Goal: Task Accomplishment & Management: Use online tool/utility

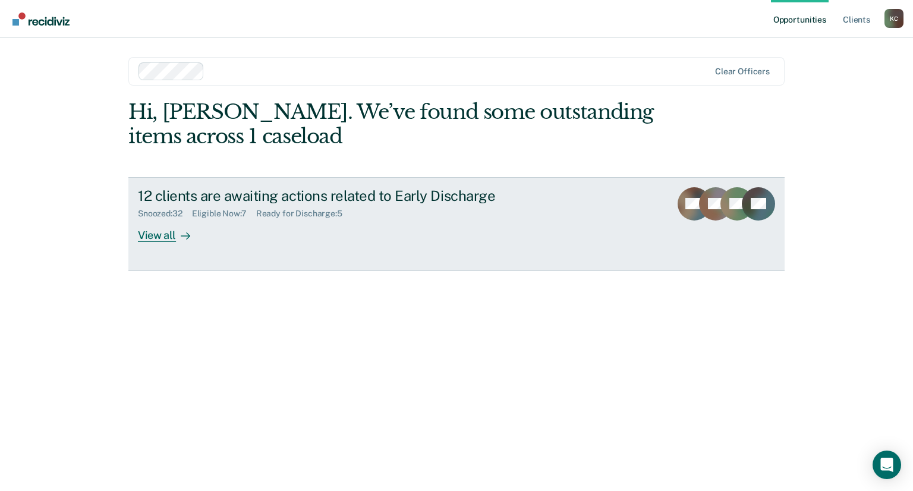
click at [171, 239] on div "View all" at bounding box center [171, 230] width 67 height 23
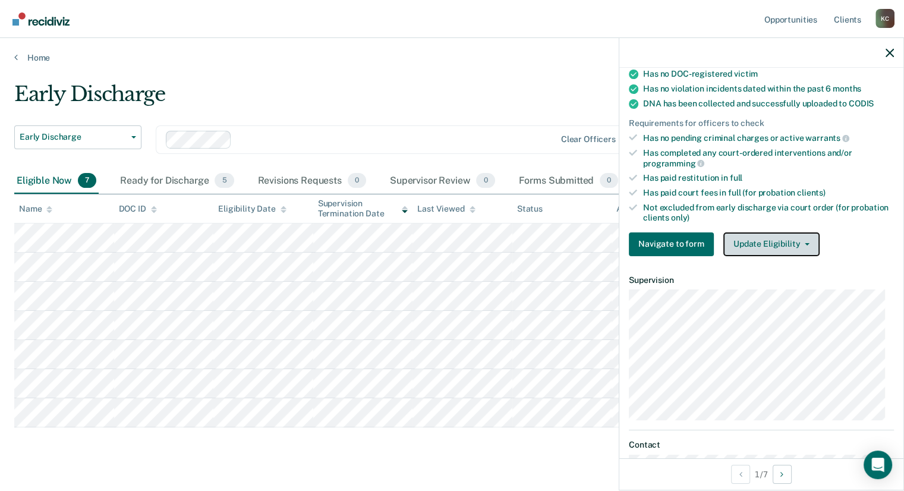
scroll to position [237, 0]
click at [756, 236] on button "Update Eligibility" at bounding box center [772, 244] width 96 height 24
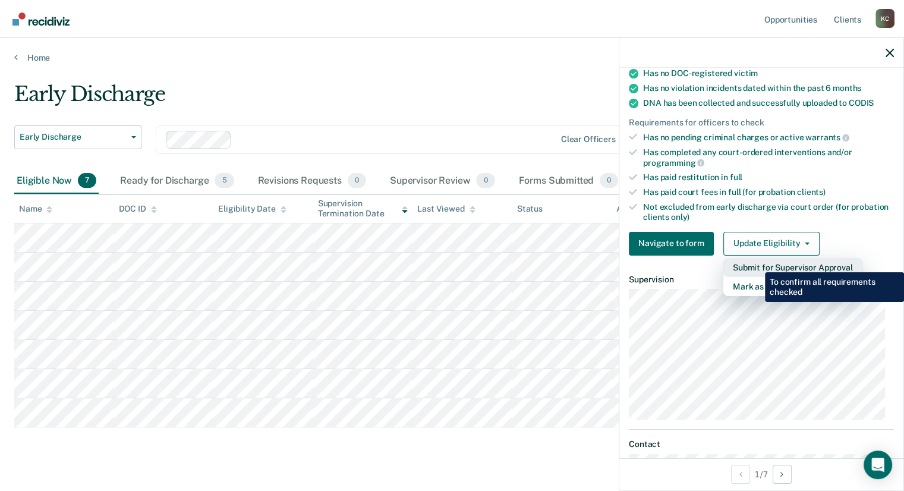
click at [756, 263] on button "Submit for Supervisor Approval" at bounding box center [793, 267] width 139 height 19
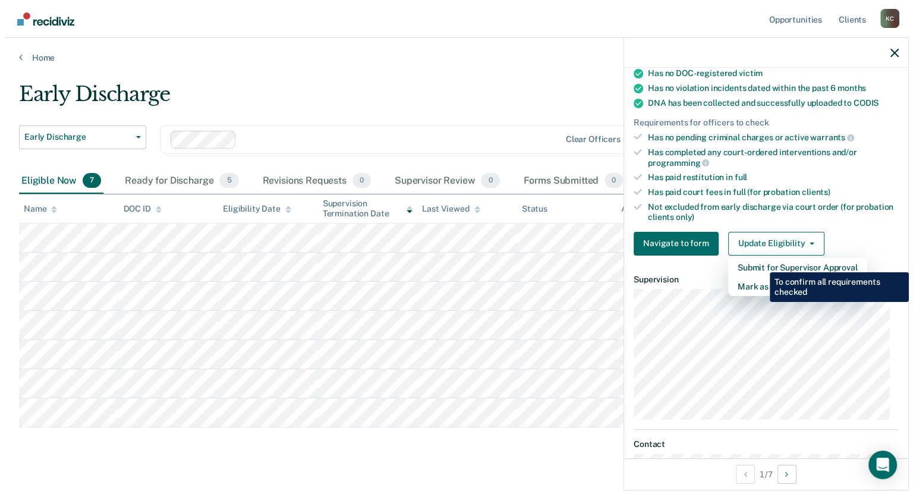
scroll to position [176, 0]
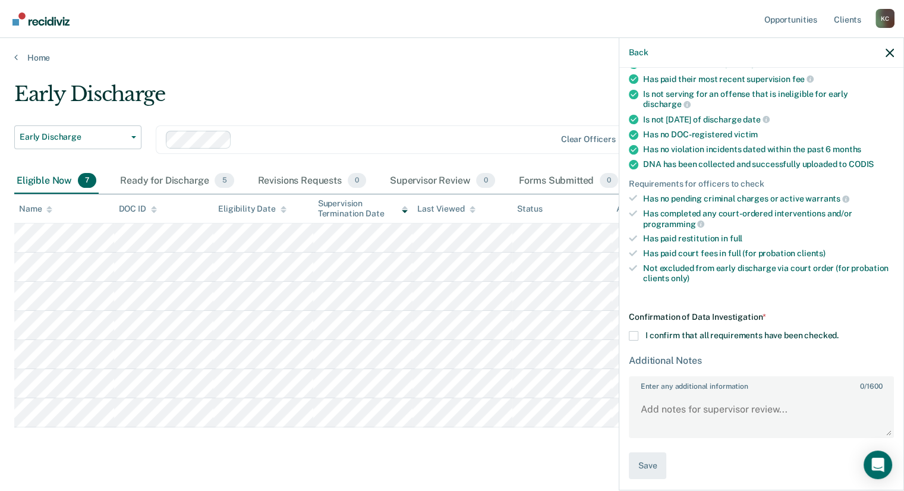
click at [634, 334] on span at bounding box center [634, 336] width 10 height 10
click at [839, 331] on input "I confirm that all requirements have been checked." at bounding box center [839, 331] width 0 height 0
click at [653, 462] on button "Save" at bounding box center [647, 465] width 37 height 27
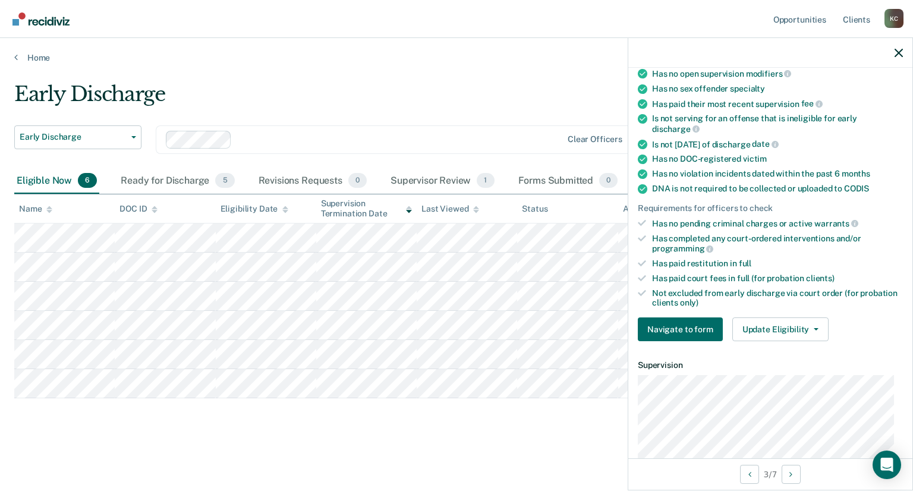
scroll to position [200, 0]
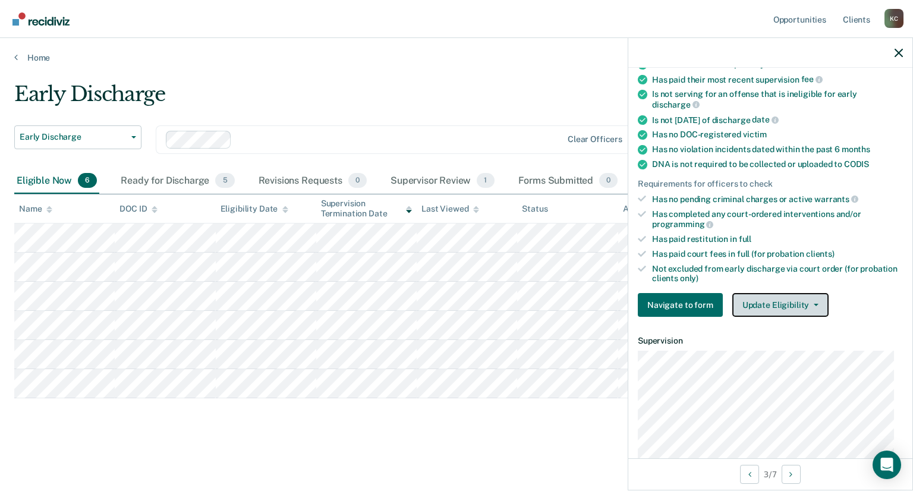
click at [788, 301] on button "Update Eligibility" at bounding box center [780, 305] width 96 height 24
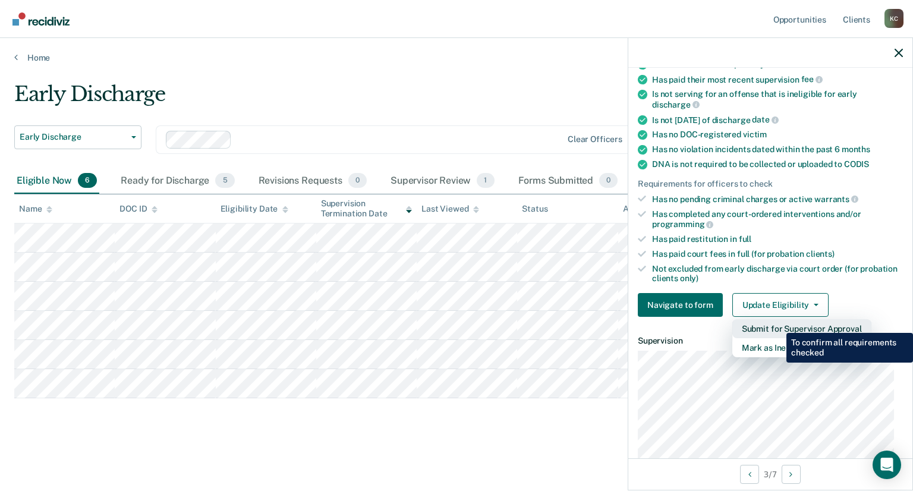
click at [778, 324] on button "Submit for Supervisor Approval" at bounding box center [801, 328] width 139 height 19
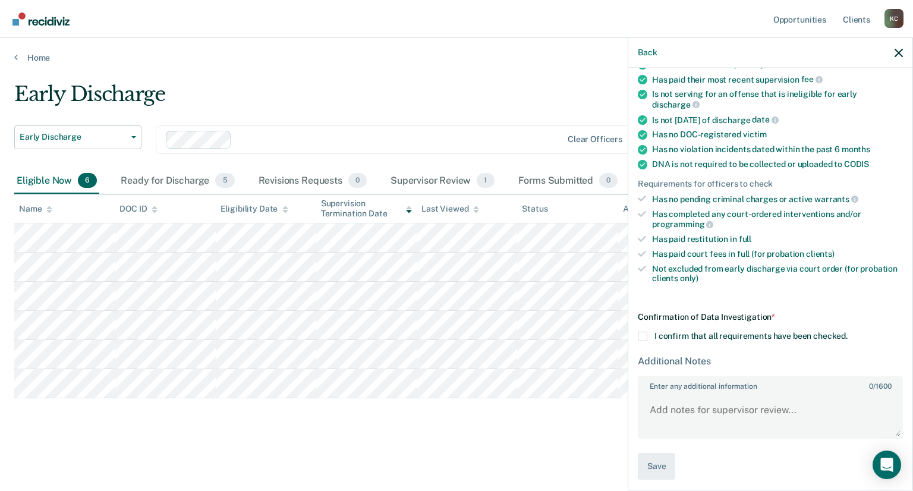
click at [643, 332] on span at bounding box center [643, 337] width 10 height 10
click at [848, 332] on input "I confirm that all requirements have been checked." at bounding box center [848, 332] width 0 height 0
click at [661, 461] on button "Save" at bounding box center [656, 466] width 37 height 27
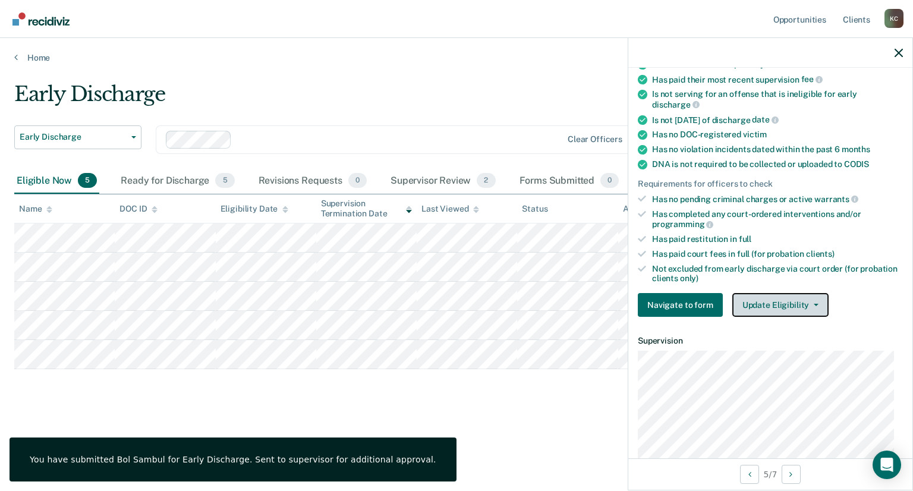
click at [750, 294] on button "Update Eligibility" at bounding box center [780, 305] width 96 height 24
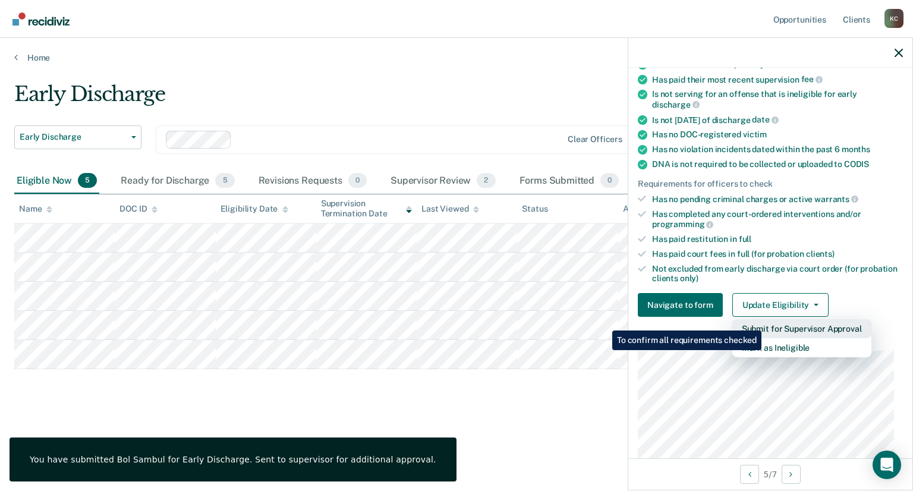
click at [763, 322] on button "Submit for Supervisor Approval" at bounding box center [801, 328] width 139 height 19
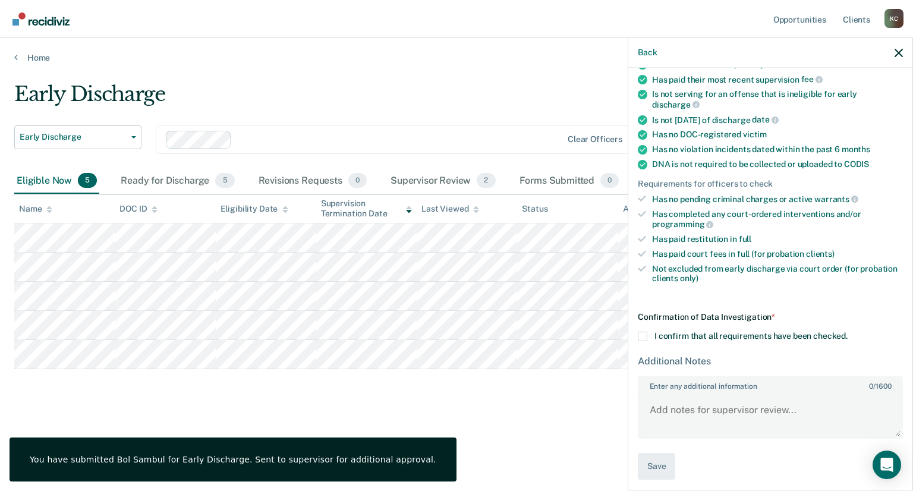
click at [637, 332] on div "CC Early Discharge Eligible Now Requirements validated by data from ICON Has op…" at bounding box center [770, 278] width 284 height 420
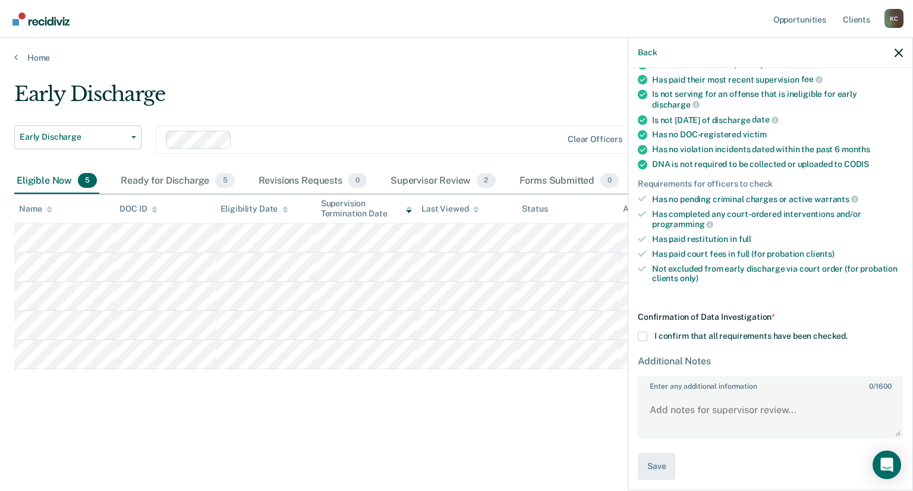
click at [646, 332] on span at bounding box center [643, 337] width 10 height 10
click at [848, 332] on input "I confirm that all requirements have been checked." at bounding box center [848, 332] width 0 height 0
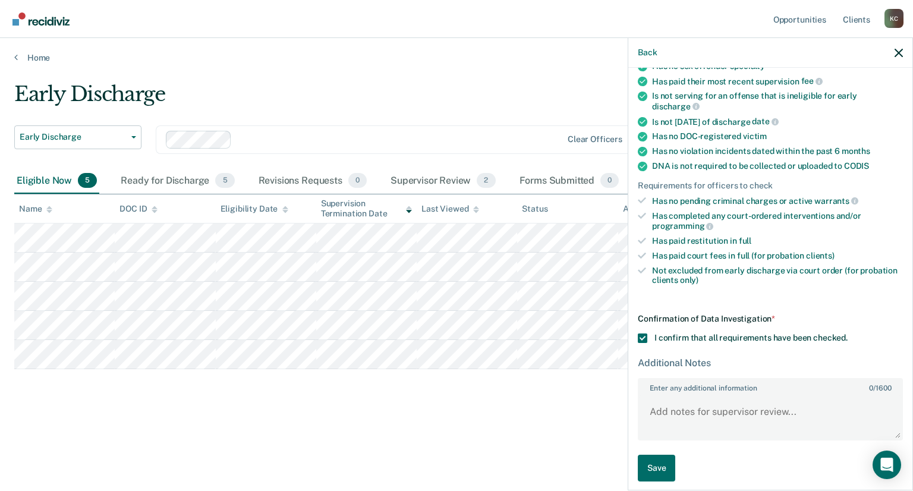
scroll to position [200, 0]
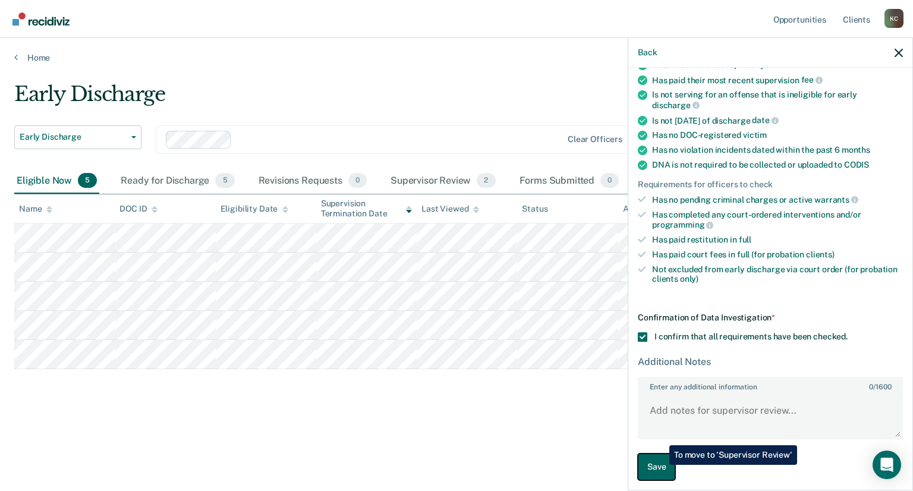
click at [661, 465] on button "Save" at bounding box center [656, 467] width 37 height 27
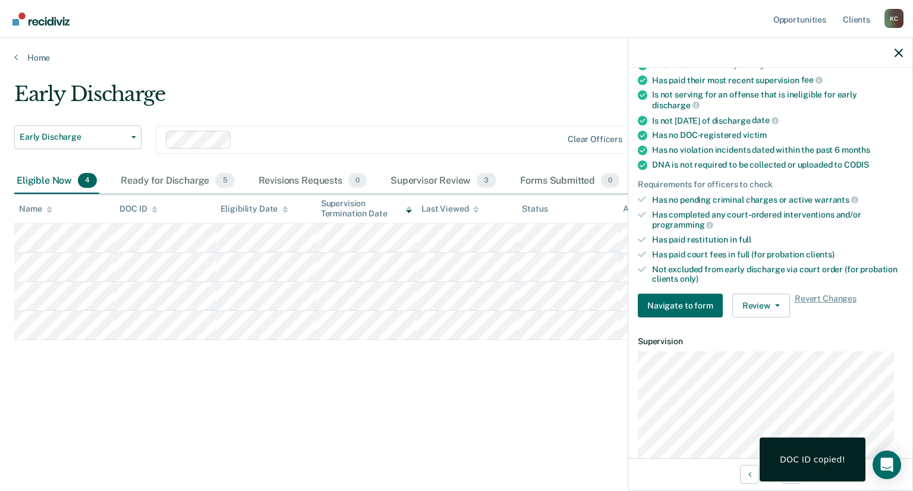
scroll to position [175, 0]
click at [794, 298] on button "Update Eligibility" at bounding box center [780, 306] width 96 height 24
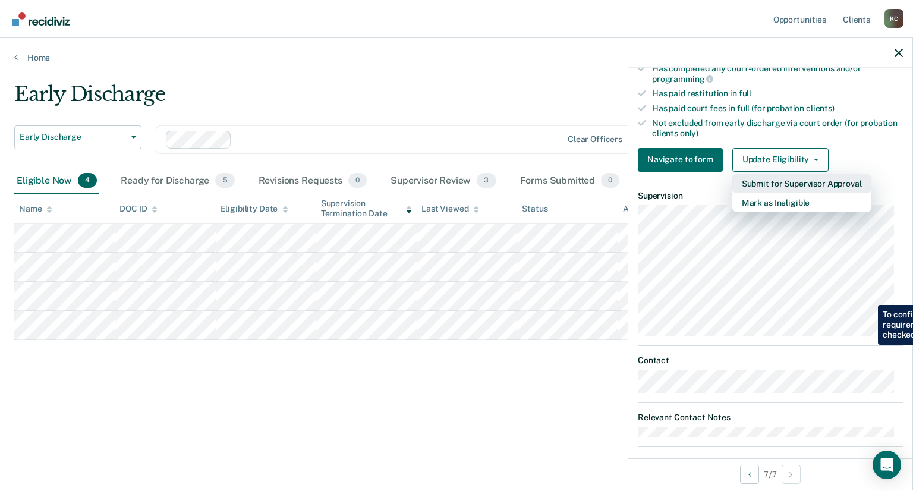
scroll to position [328, 0]
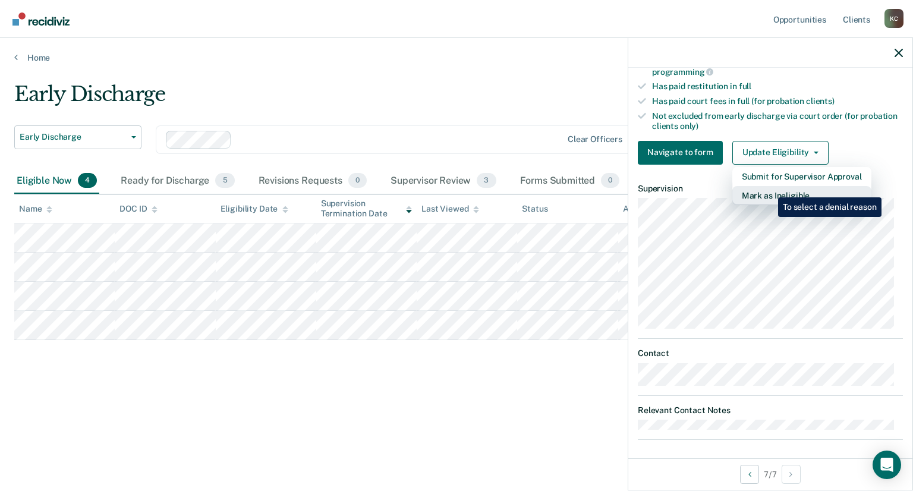
click at [769, 188] on button "Mark as Ineligible" at bounding box center [801, 195] width 139 height 19
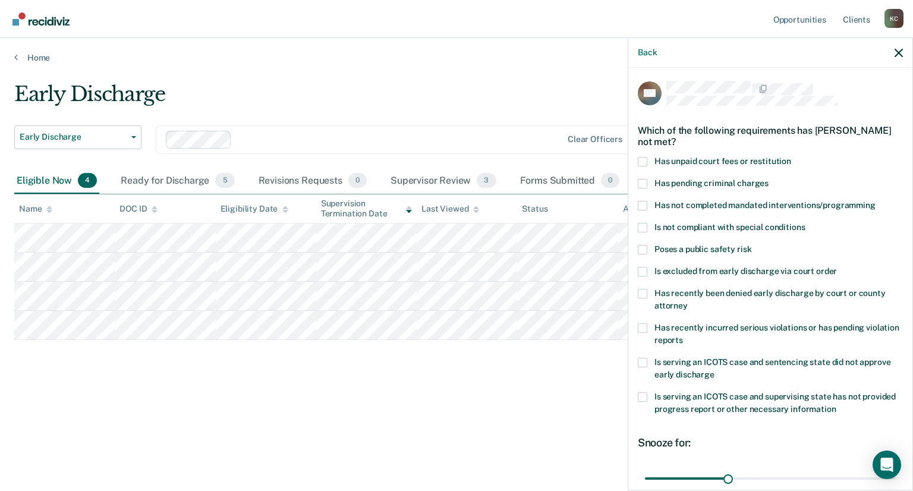
scroll to position [0, 0]
click at [643, 207] on span at bounding box center [643, 207] width 10 height 10
click at [876, 202] on input "Has not completed mandated interventions/programming" at bounding box center [876, 202] width 0 height 0
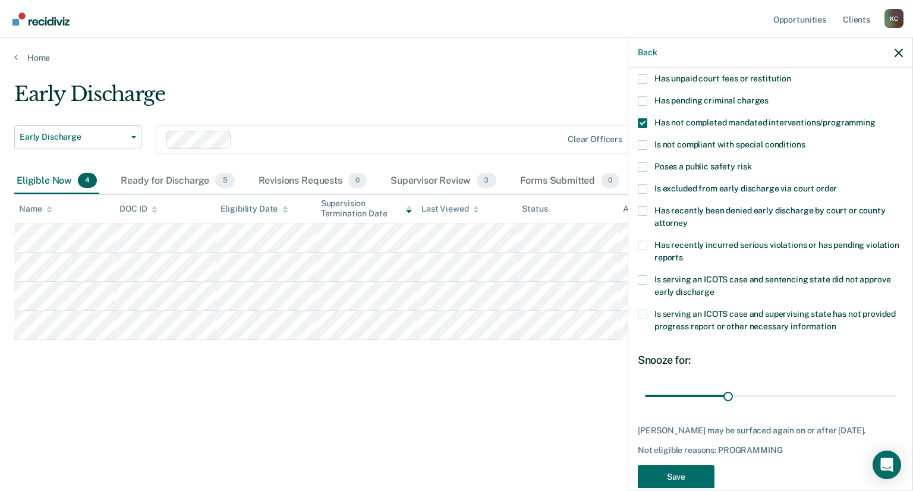
scroll to position [115, 0]
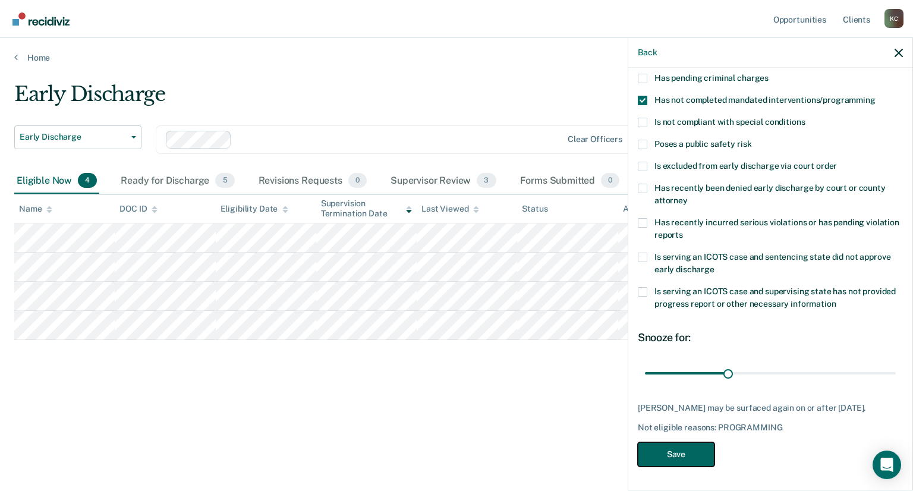
click at [659, 453] on button "Save" at bounding box center [676, 454] width 77 height 24
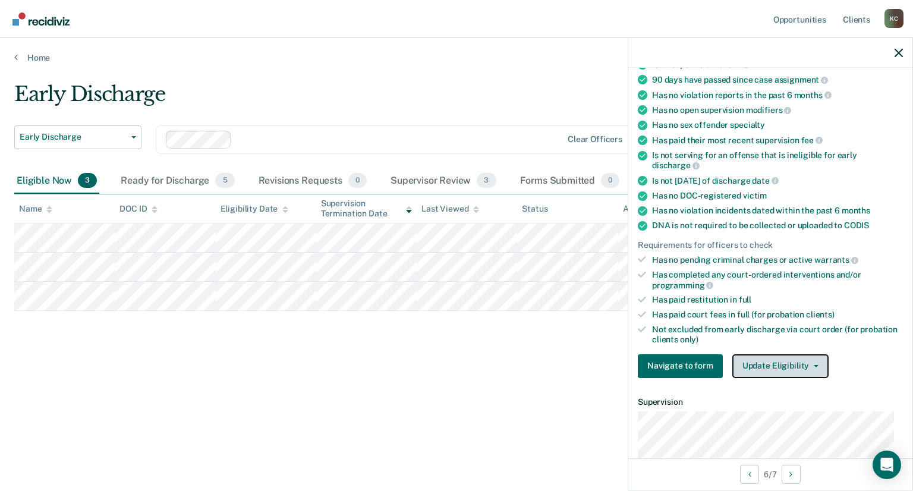
click at [780, 364] on button "Update Eligibility" at bounding box center [780, 366] width 96 height 24
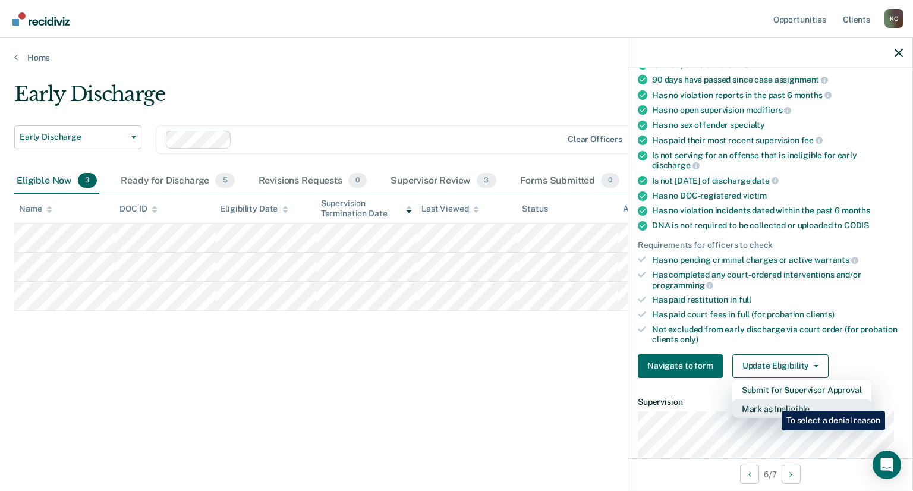
click at [773, 402] on button "Mark as Ineligible" at bounding box center [801, 409] width 139 height 19
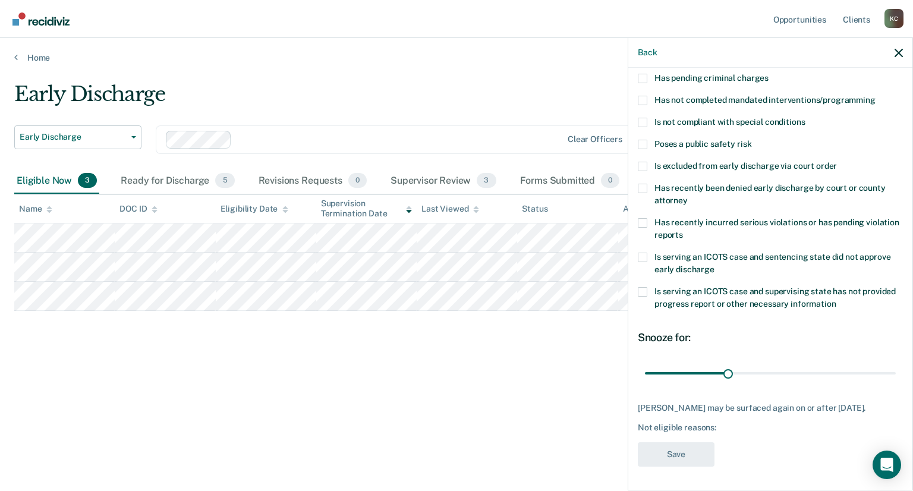
scroll to position [105, 0]
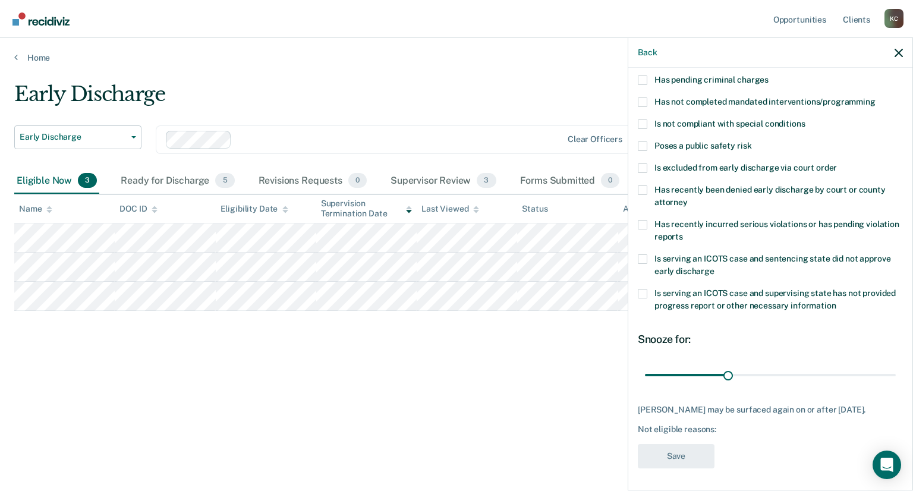
click at [650, 103] on label "Has not completed mandated interventions/programming" at bounding box center [770, 104] width 265 height 12
click at [876, 98] on input "Has not completed mandated interventions/programming" at bounding box center [876, 98] width 0 height 0
click at [683, 449] on button "Save" at bounding box center [676, 456] width 77 height 24
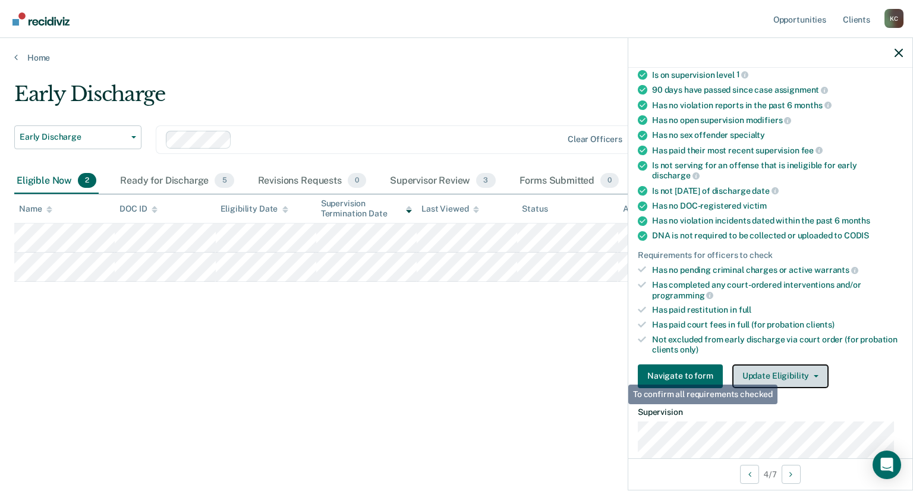
click at [780, 371] on button "Update Eligibility" at bounding box center [780, 376] width 96 height 24
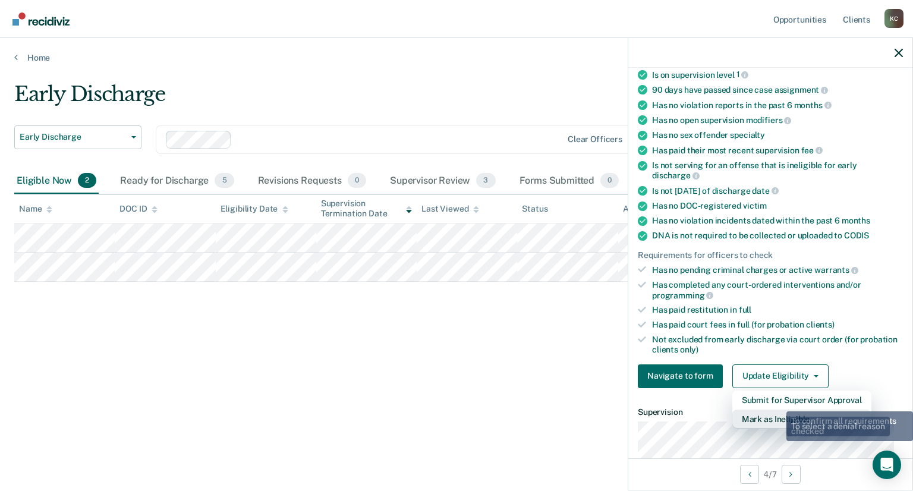
click at [778, 410] on button "Mark as Ineligible" at bounding box center [801, 419] width 139 height 19
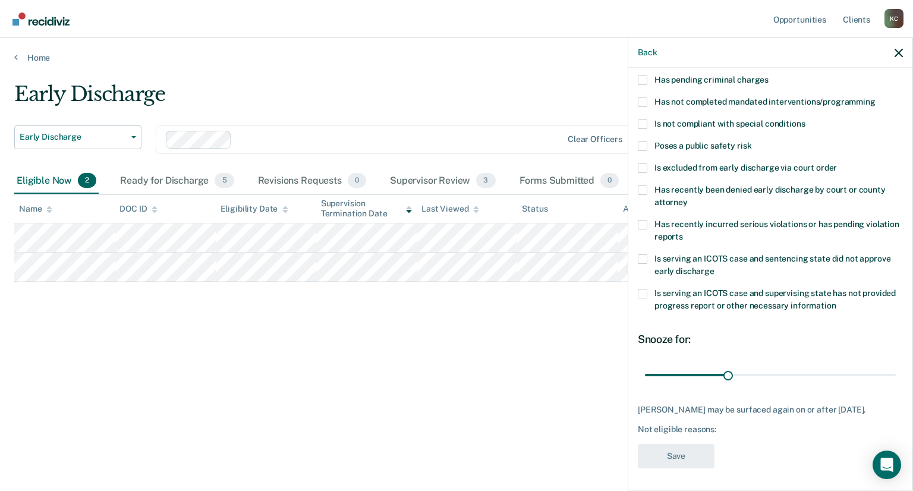
click at [643, 103] on span at bounding box center [643, 103] width 10 height 10
click at [876, 98] on input "Has not completed mandated interventions/programming" at bounding box center [876, 98] width 0 height 0
click at [692, 462] on button "Save" at bounding box center [676, 456] width 77 height 24
